Goal: Information Seeking & Learning: Learn about a topic

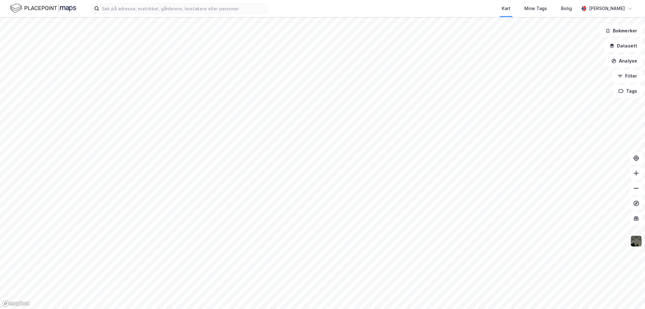
click at [172, 14] on div "Kart Mine Tags Bolig [PERSON_NAME]" at bounding box center [322, 8] width 645 height 17
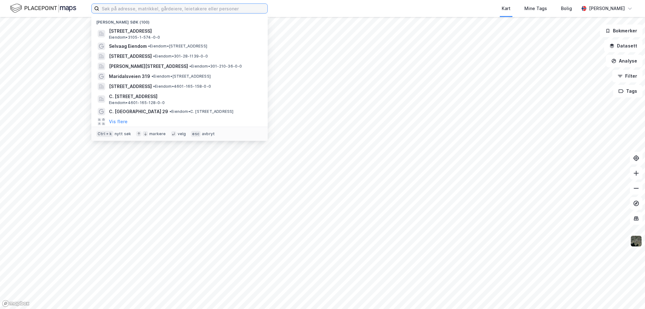
click at [181, 11] on input at bounding box center [183, 8] width 168 height 9
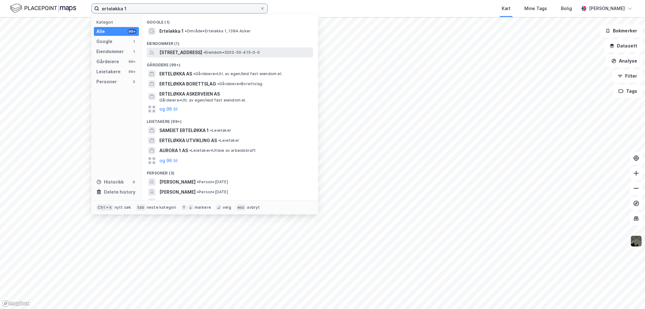
type input "erteløkka 1"
click at [202, 52] on span "[STREET_ADDRESS]" at bounding box center [180, 53] width 43 height 8
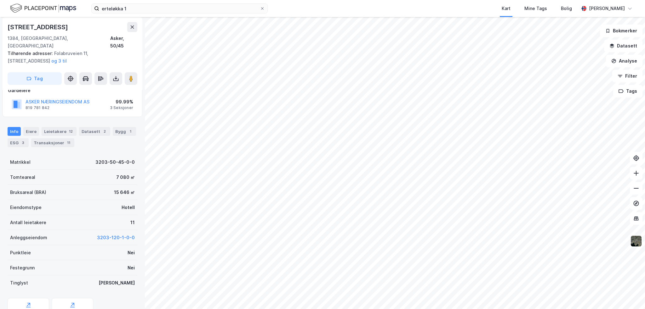
scroll to position [88, 0]
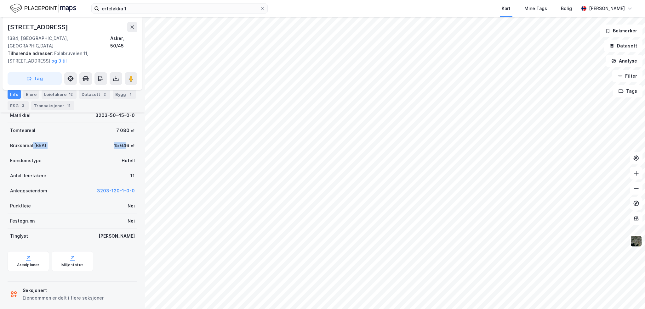
drag, startPoint x: 32, startPoint y: 137, endPoint x: 122, endPoint y: 139, distance: 89.7
click at [122, 139] on div "Bruksareal (BRA) 15 646 ㎡" at bounding box center [73, 145] width 130 height 15
